Goal: Task Accomplishment & Management: Complete application form

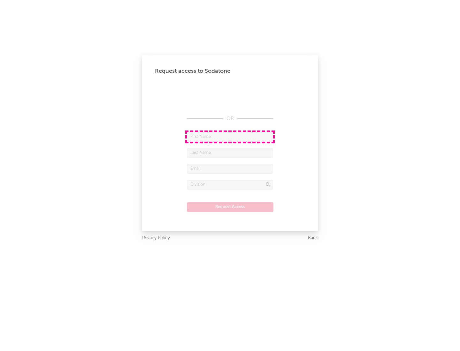
click at [230, 137] on input "text" at bounding box center [230, 137] width 86 height 10
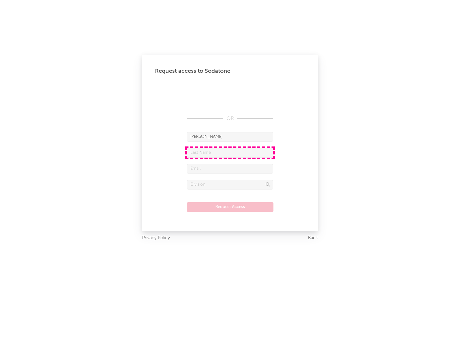
type input "[PERSON_NAME]"
click at [230, 153] on input "text" at bounding box center [230, 153] width 86 height 10
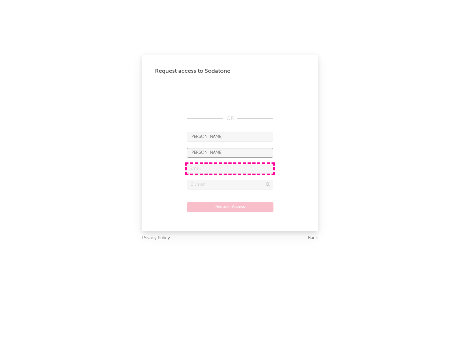
type input "[PERSON_NAME]"
click at [230, 169] on input "text" at bounding box center [230, 169] width 86 height 10
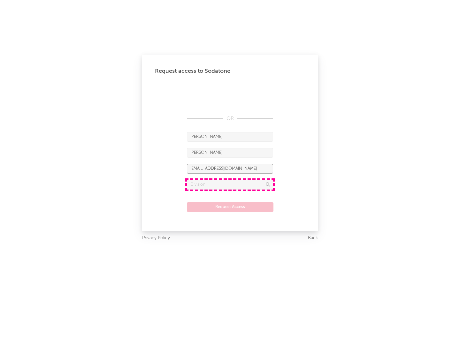
type input "[EMAIL_ADDRESS][DOMAIN_NAME]"
click at [230, 185] on input "text" at bounding box center [230, 185] width 86 height 10
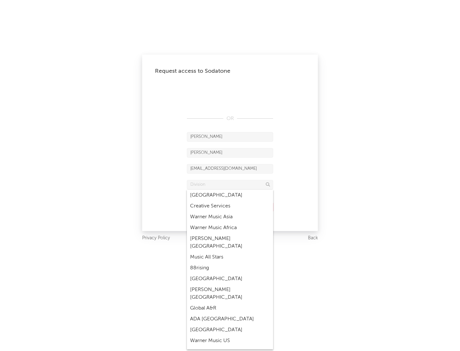
click at [228, 252] on div "Music All Stars" at bounding box center [230, 257] width 86 height 11
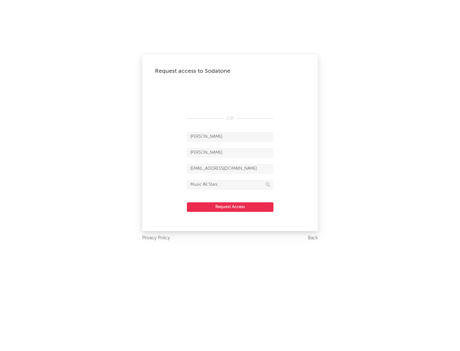
type input "Music All Stars"
click at [230, 207] on button "Request Access" at bounding box center [230, 207] width 87 height 10
